Goal: Task Accomplishment & Management: Manage account settings

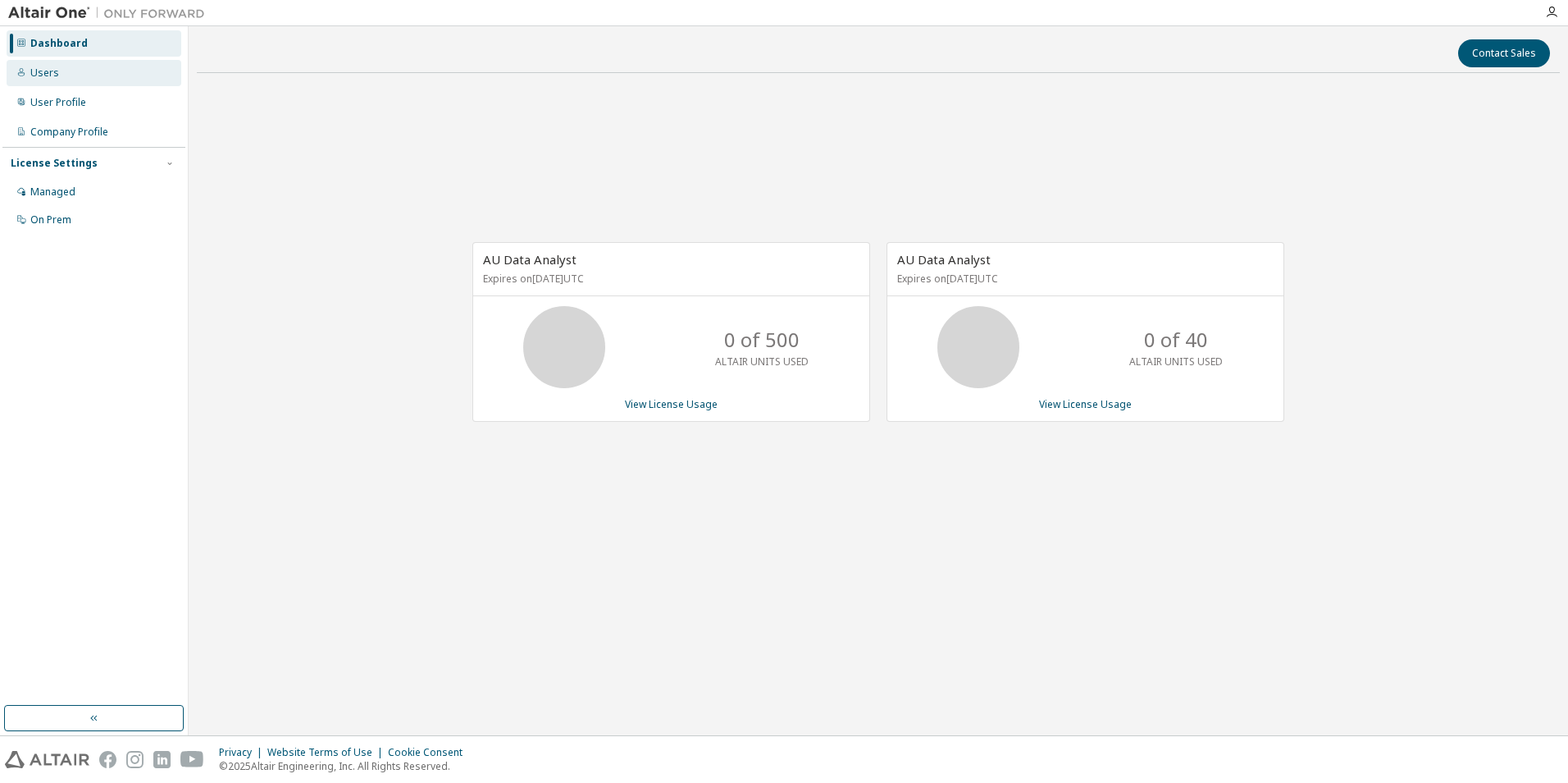
click at [60, 74] on div "Users" at bounding box center [94, 73] width 174 height 26
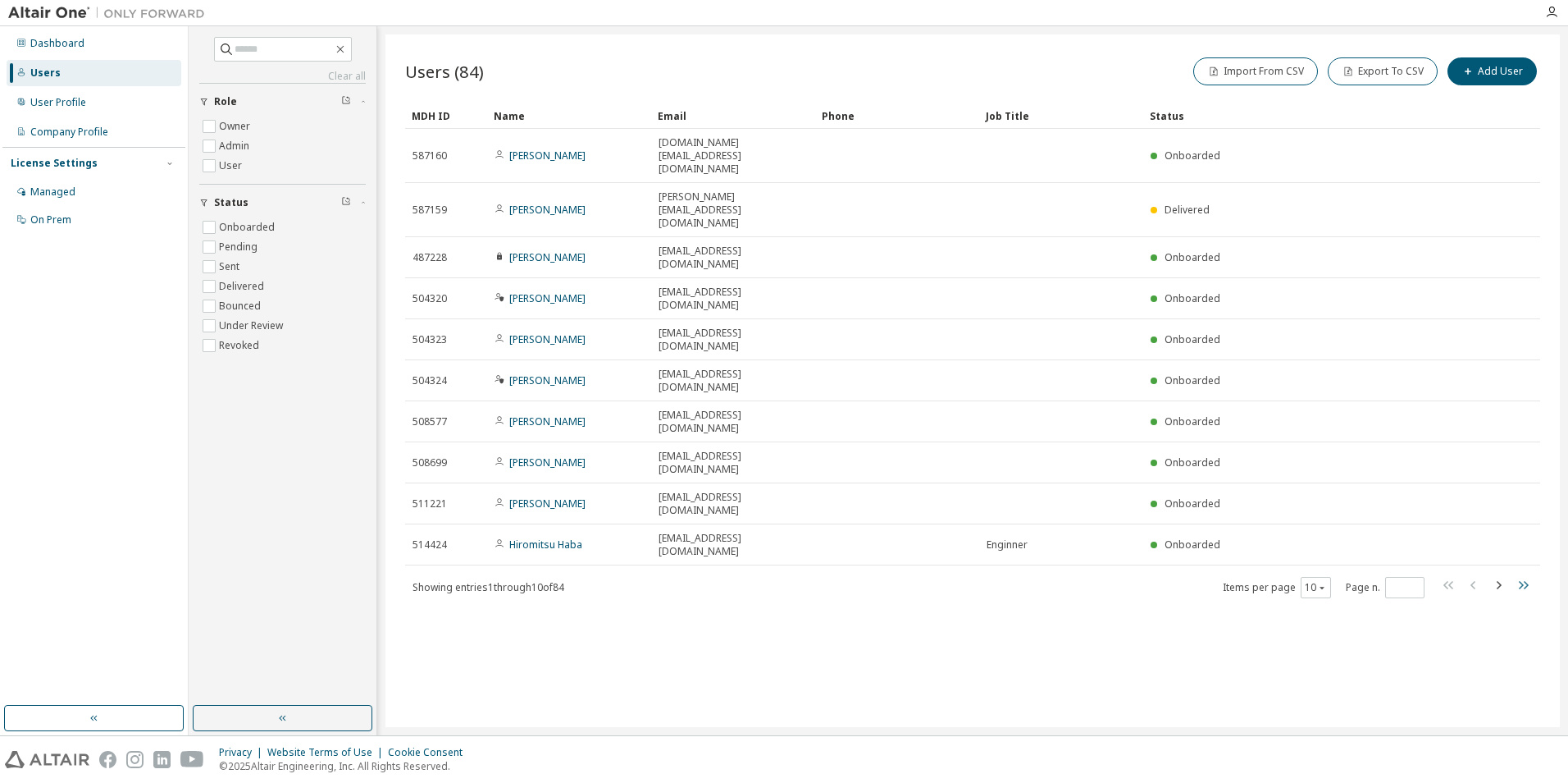
click at [1521, 575] on icon "button" at bounding box center [1522, 584] width 19 height 19
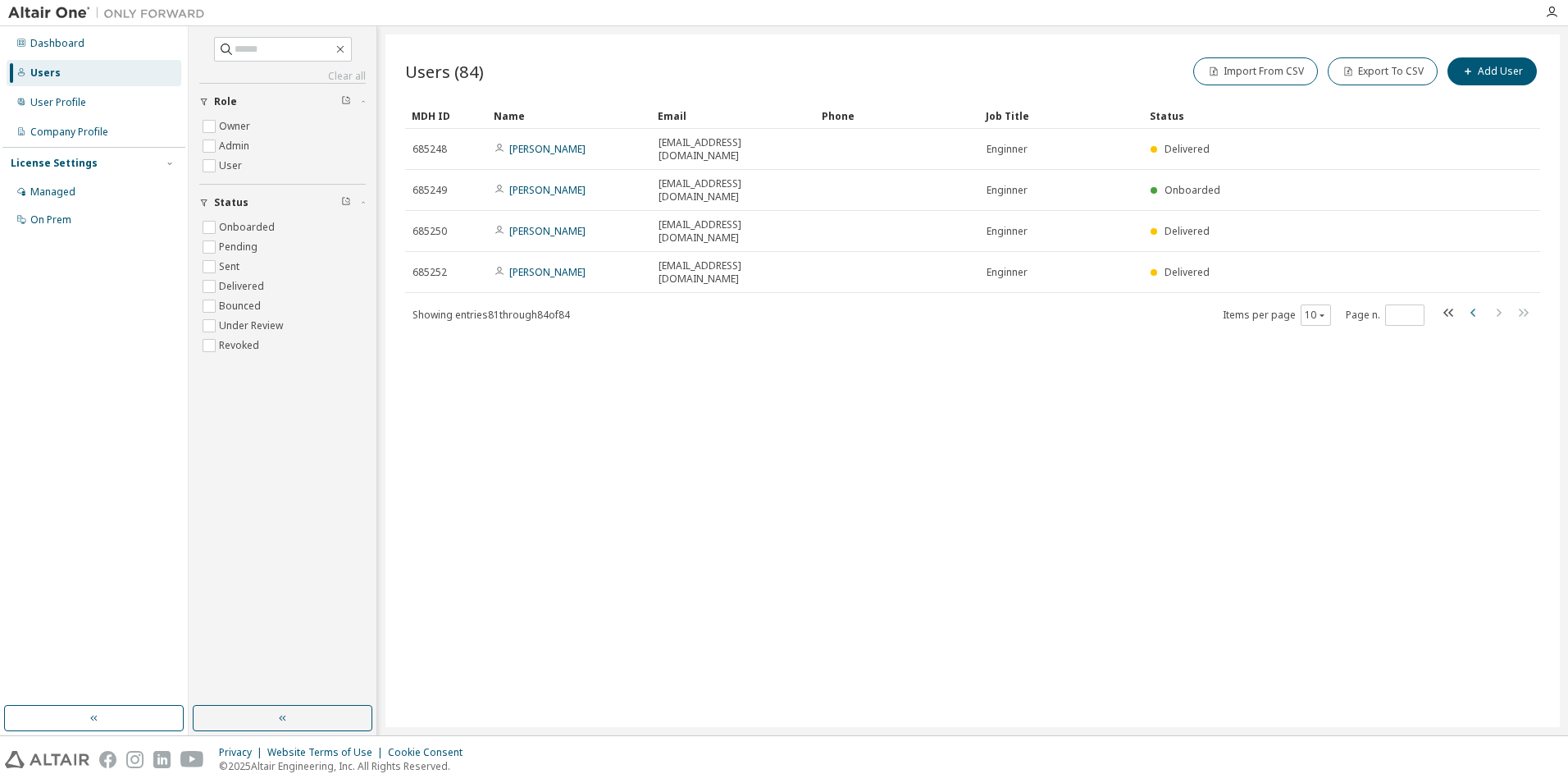
click at [1480, 303] on icon "button" at bounding box center [1473, 312] width 19 height 19
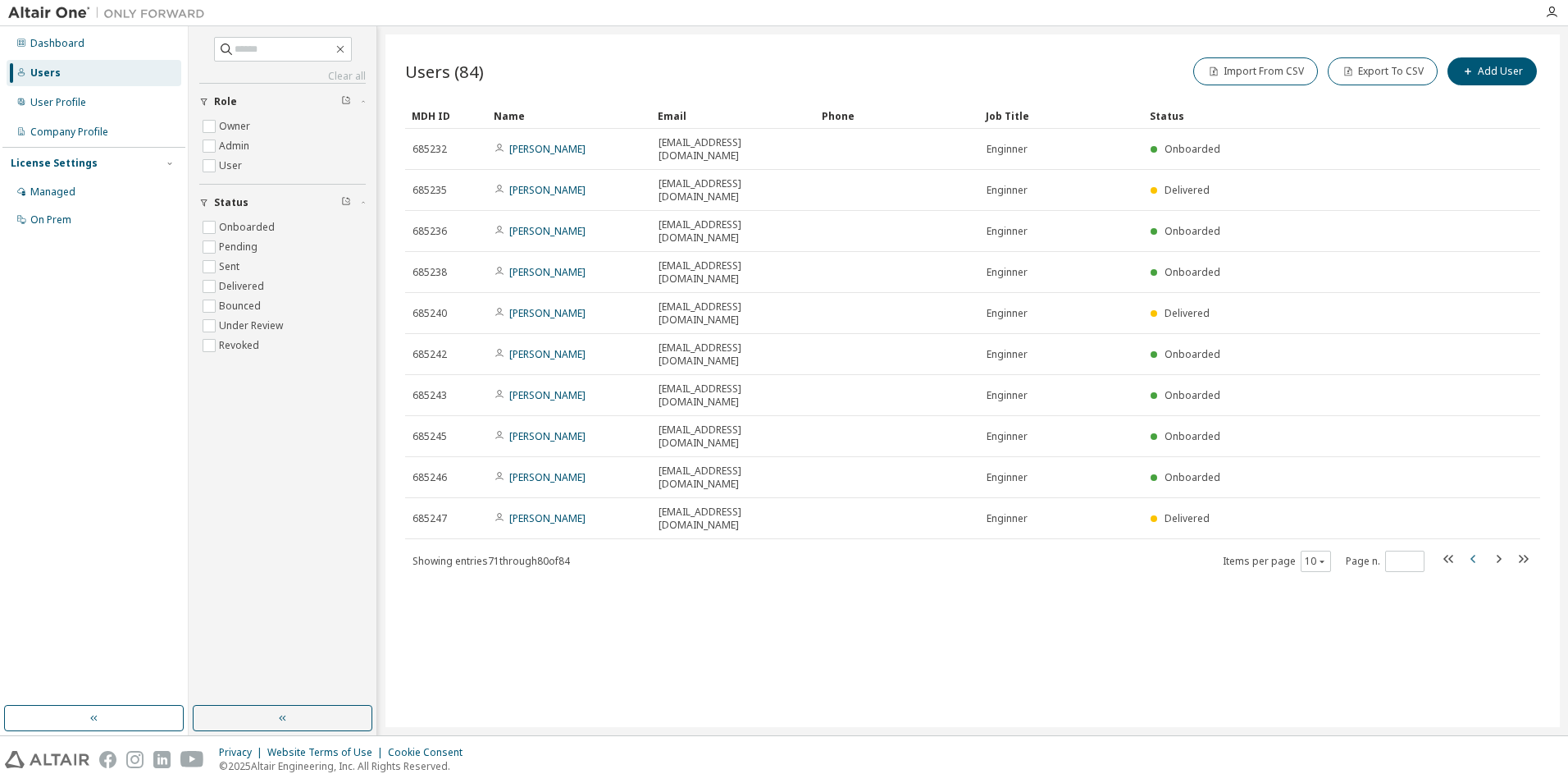
click at [1476, 549] on icon "button" at bounding box center [1473, 558] width 19 height 19
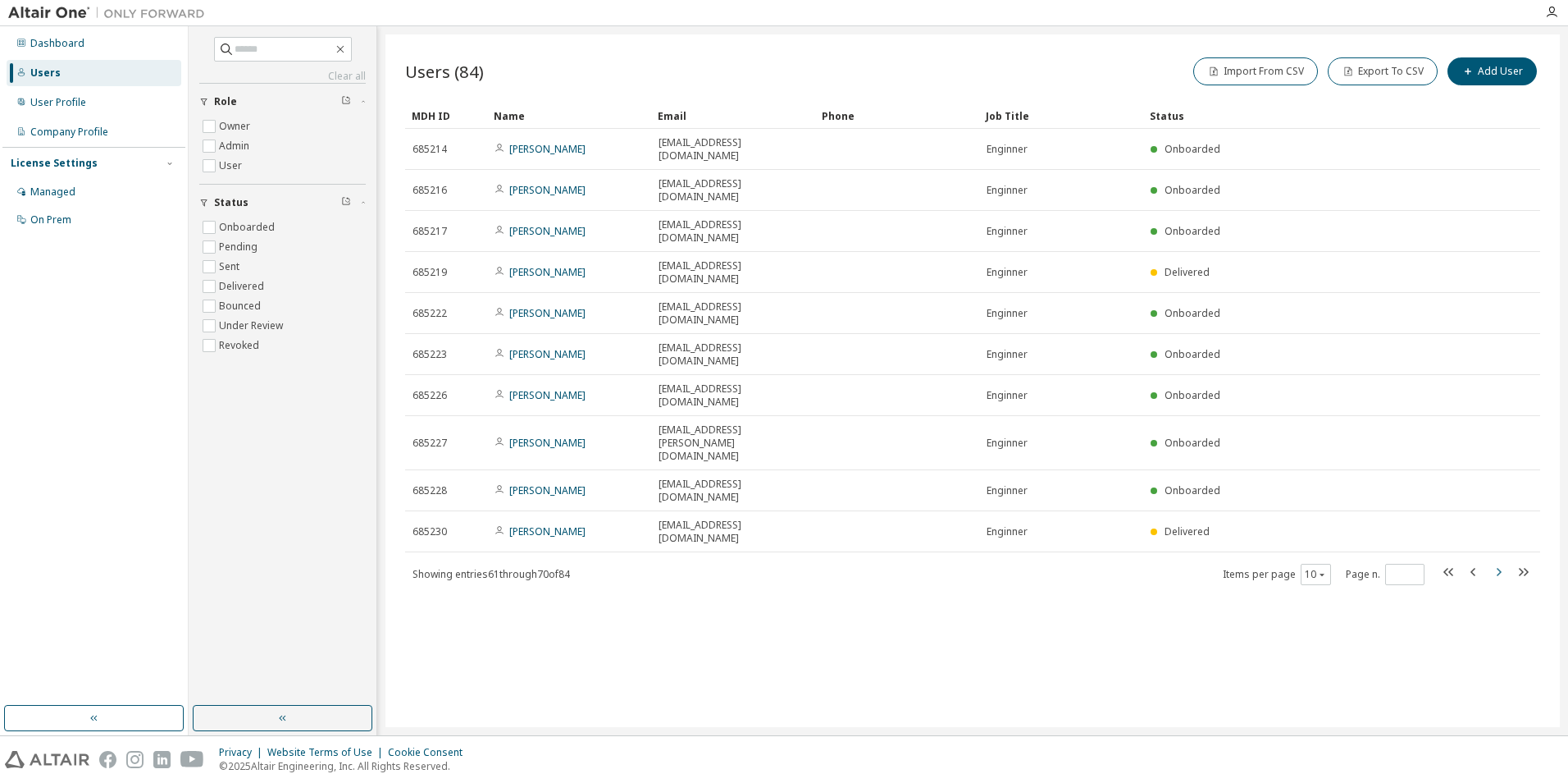
click at [1499, 562] on icon "button" at bounding box center [1498, 571] width 19 height 19
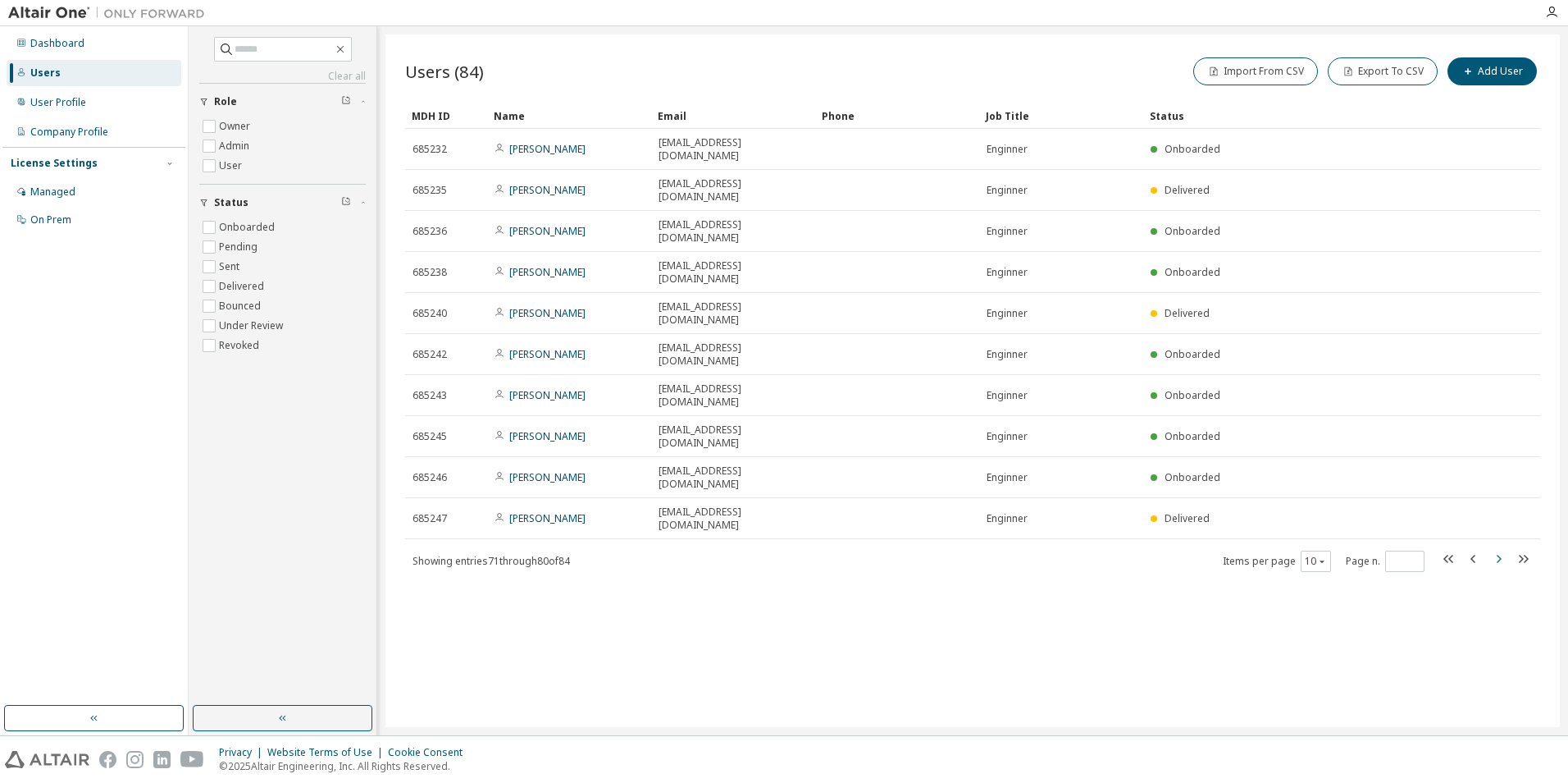
click at [1499, 549] on icon "button" at bounding box center [1498, 558] width 19 height 19
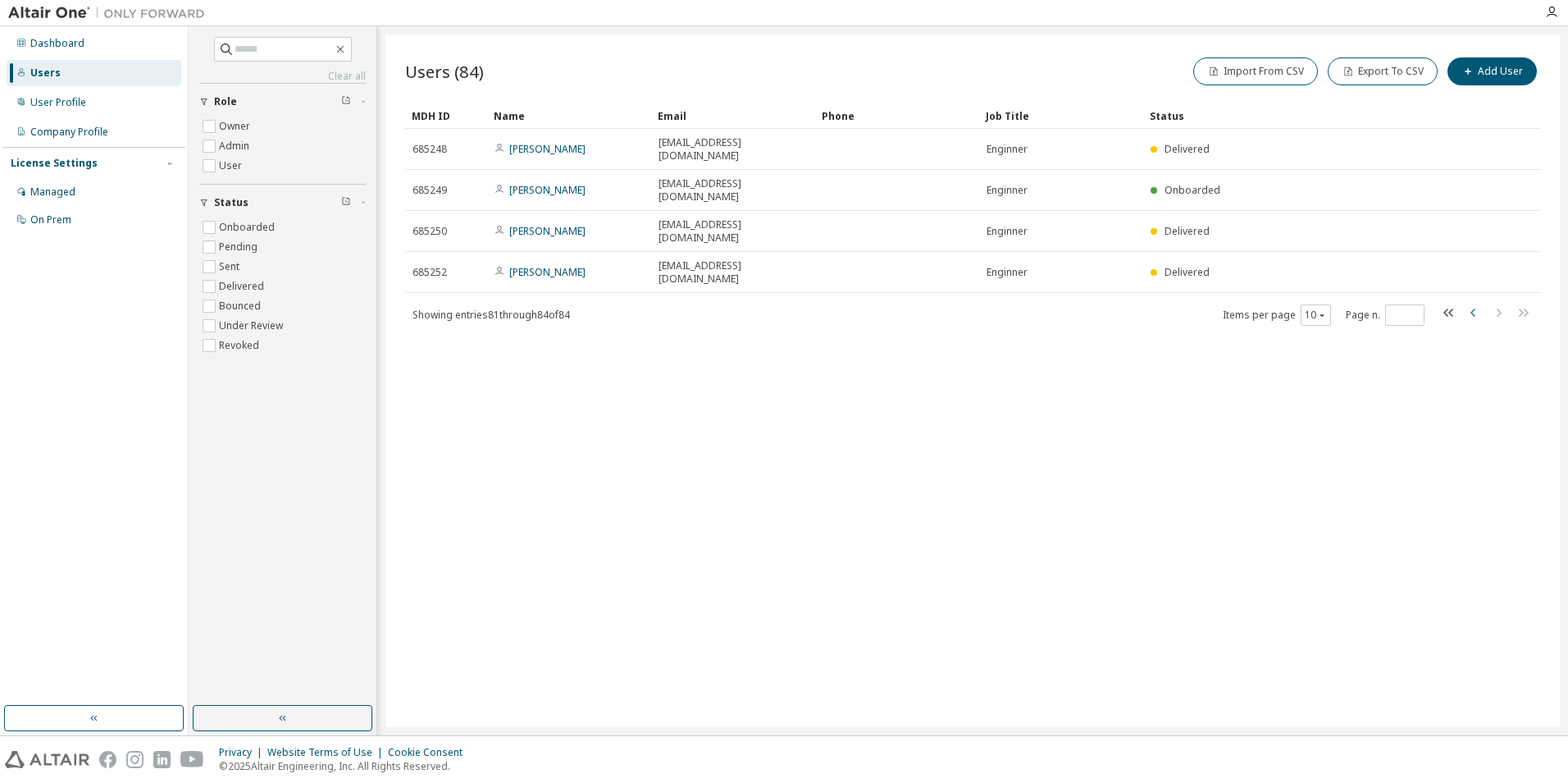
click at [1472, 303] on icon "button" at bounding box center [1473, 312] width 19 height 19
type input "*"
